Goal: Transaction & Acquisition: Purchase product/service

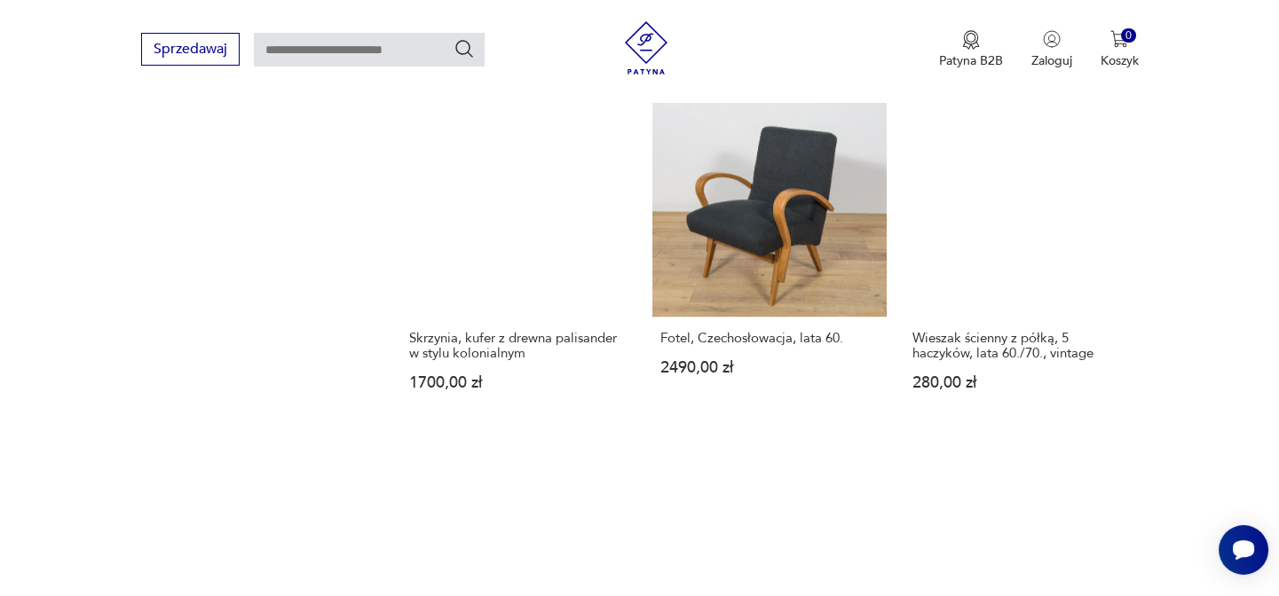
scroll to position [2269, 0]
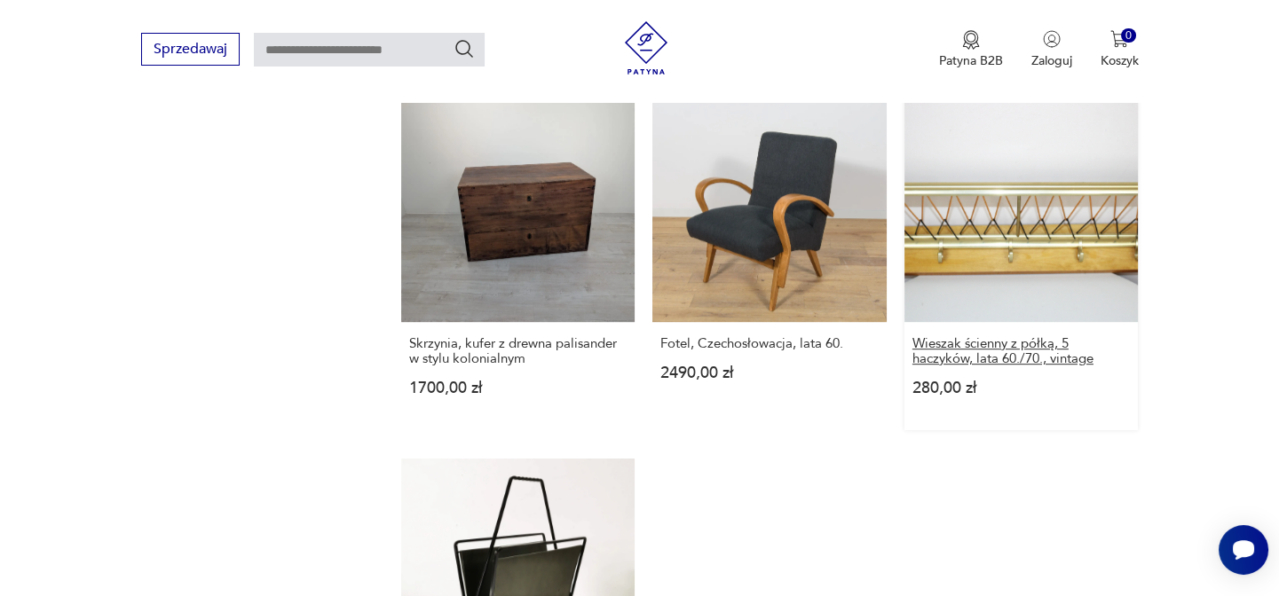
click at [908, 336] on h3 "Wieszak ścienny z półką, 5 haczyków, lata 60./70., vintage" at bounding box center [1021, 351] width 218 height 30
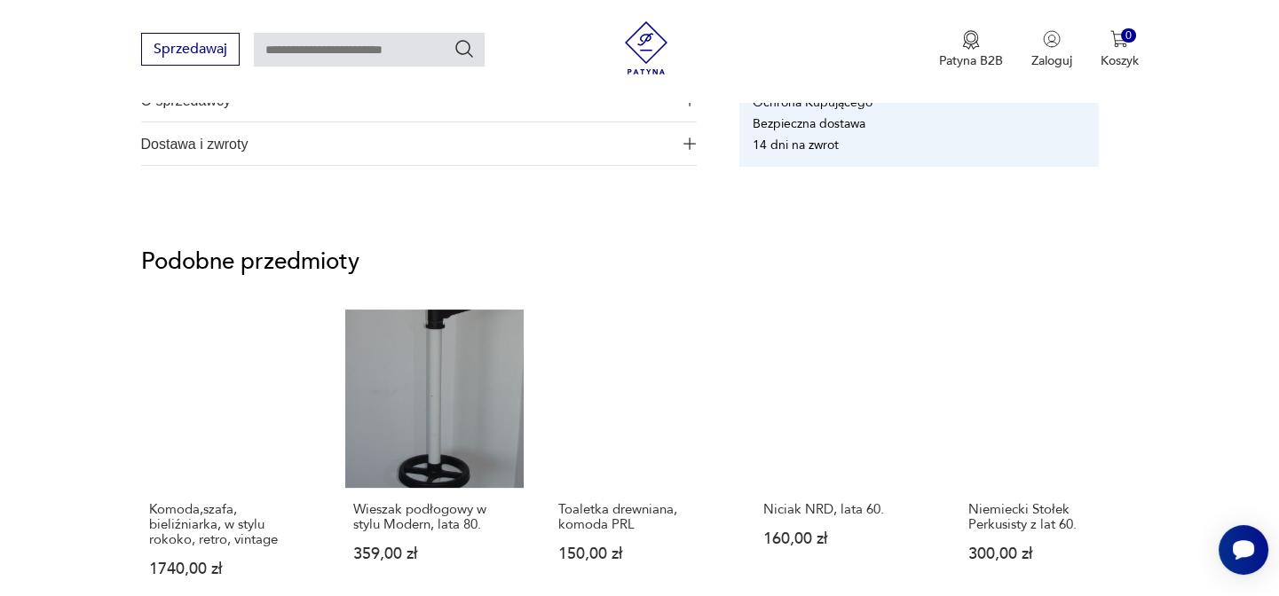
scroll to position [1452, 0]
